Goal: Find specific page/section: Find specific page/section

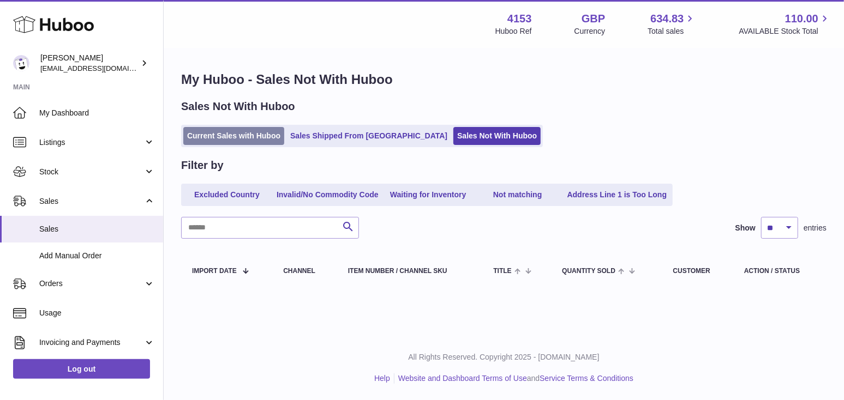
click at [248, 140] on link "Current Sales with Huboo" at bounding box center [233, 136] width 101 height 18
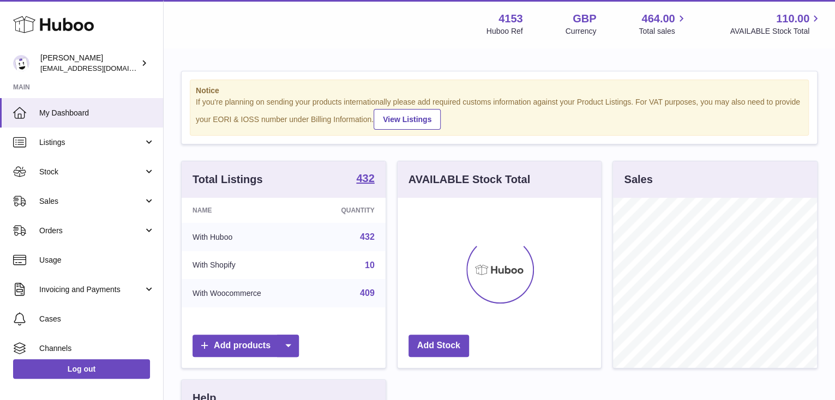
scroll to position [170, 204]
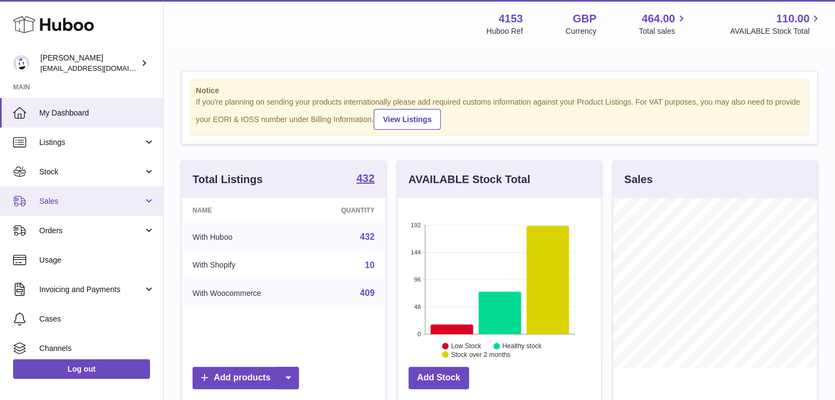
click at [80, 202] on span "Sales" at bounding box center [91, 201] width 104 height 10
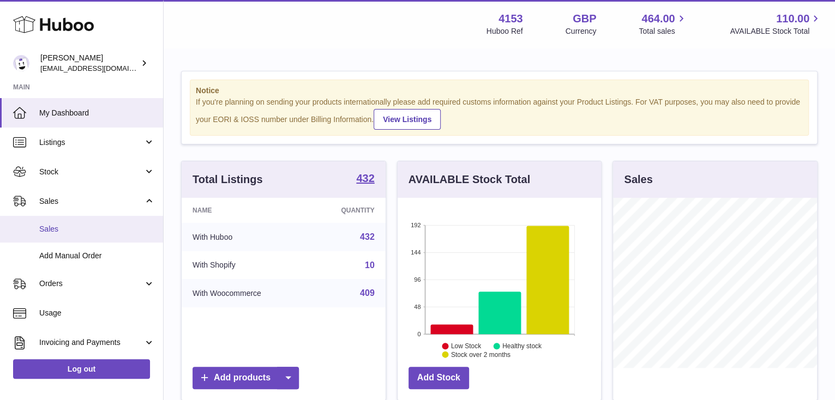
click at [65, 229] on span "Sales" at bounding box center [97, 229] width 116 height 10
